Goal: Check status: Check status

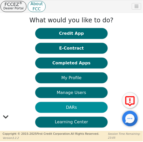
click at [71, 107] on button "DARs" at bounding box center [71, 107] width 72 height 11
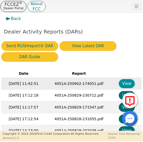
click at [124, 84] on button "View" at bounding box center [127, 83] width 16 height 9
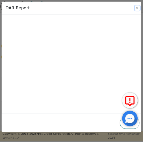
click at [138, 8] on button "Close" at bounding box center [137, 7] width 5 height 5
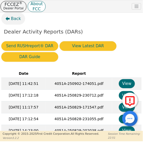
click at [16, 19] on span "Back" at bounding box center [16, 19] width 10 height 6
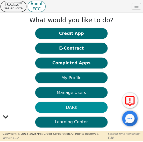
click at [66, 107] on button "DARs" at bounding box center [71, 107] width 72 height 11
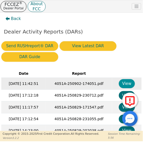
click at [125, 83] on button "View" at bounding box center [127, 83] width 16 height 9
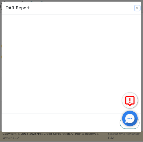
click at [137, 8] on button "Close" at bounding box center [137, 7] width 5 height 5
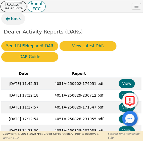
click at [13, 18] on span "Back" at bounding box center [16, 19] width 10 height 6
